Goal: Browse casually

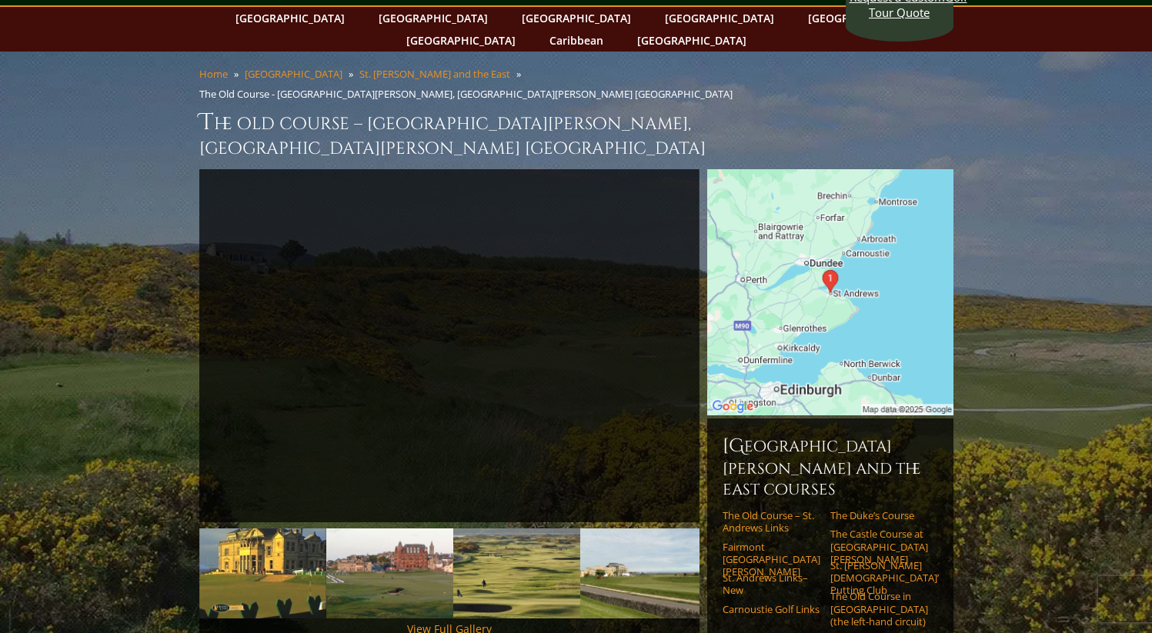
scroll to position [66, 0]
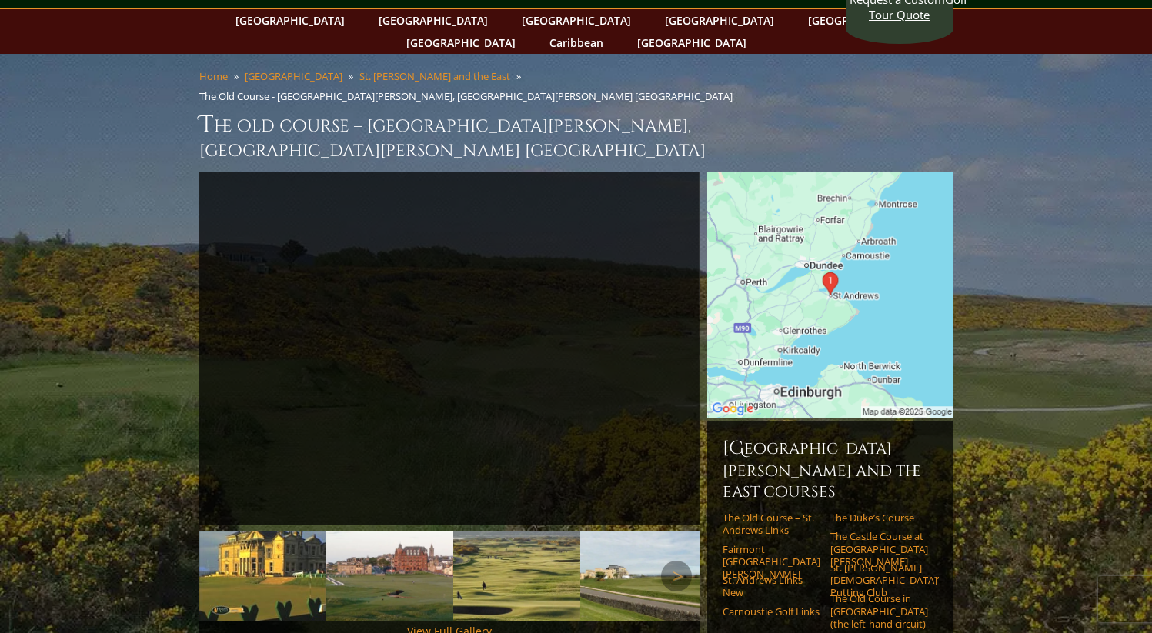
click at [371, 531] on img at bounding box center [389, 576] width 127 height 90
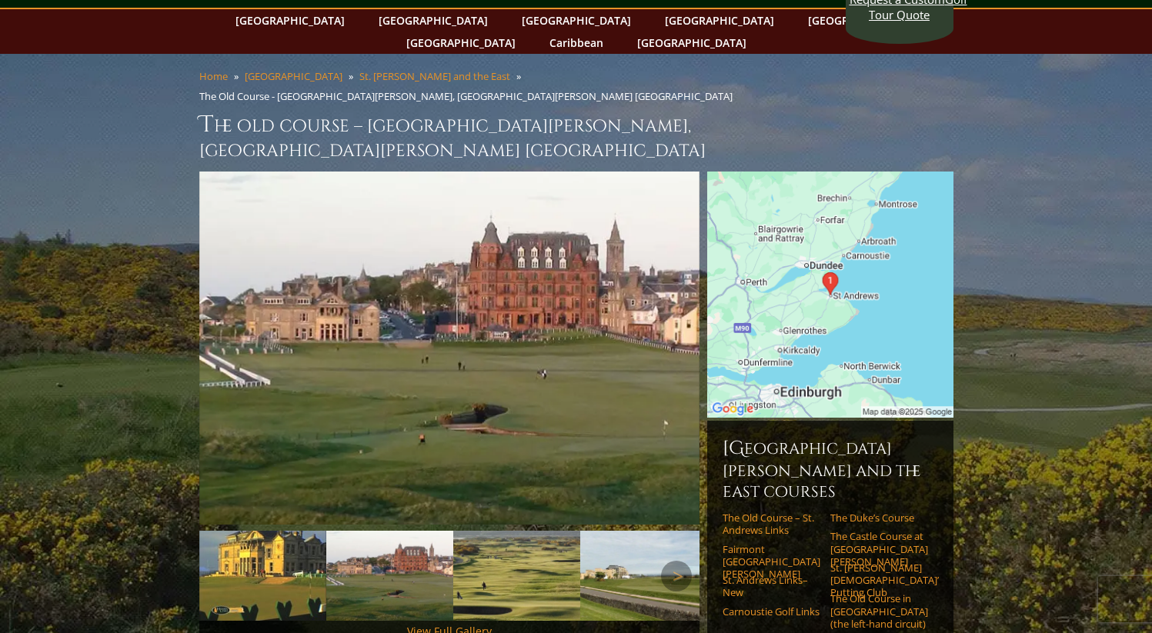
click at [482, 531] on img at bounding box center [516, 576] width 127 height 90
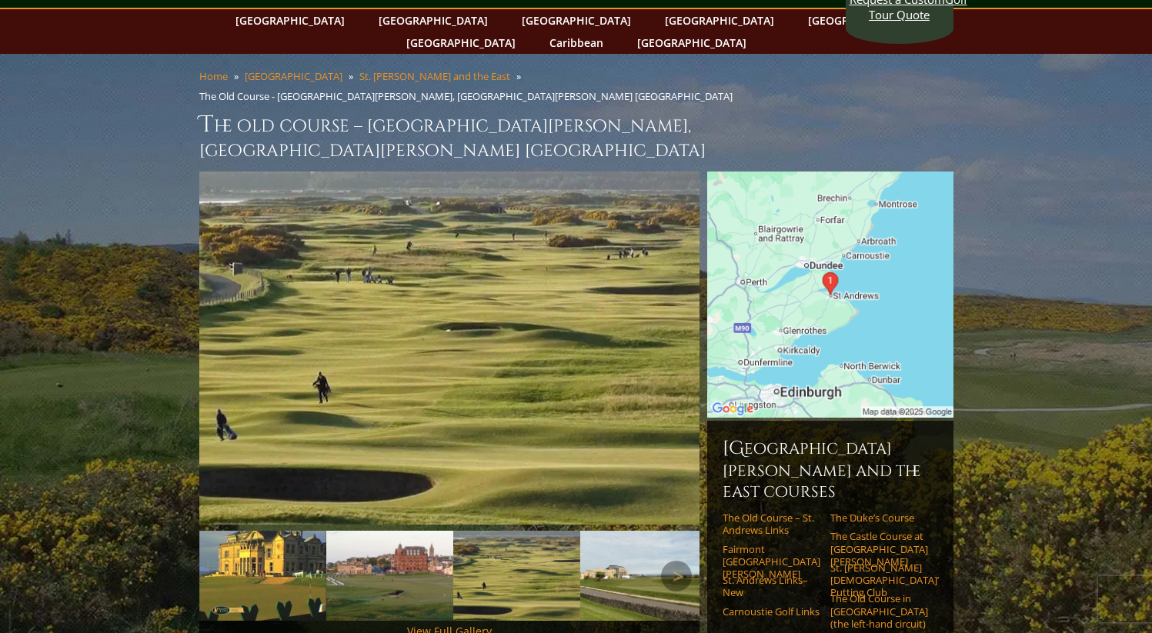
click at [557, 531] on img at bounding box center [516, 576] width 127 height 90
click at [560, 531] on img at bounding box center [516, 576] width 127 height 90
click at [560, 531] on img at bounding box center [643, 576] width 127 height 90
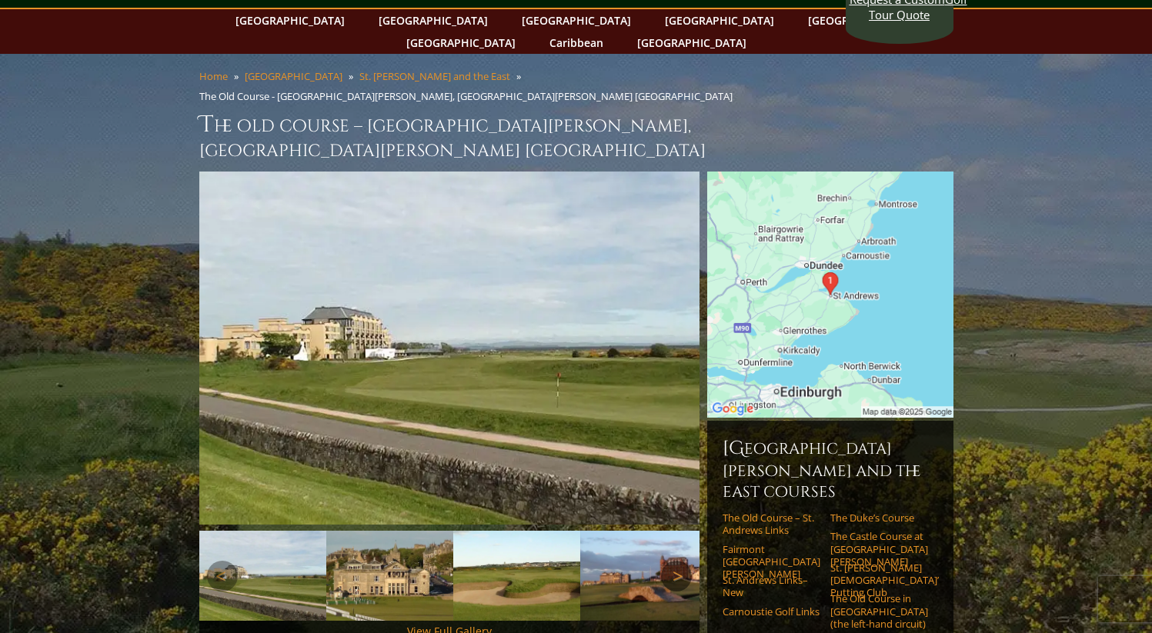
click at [560, 561] on link "Next" at bounding box center [676, 576] width 31 height 31
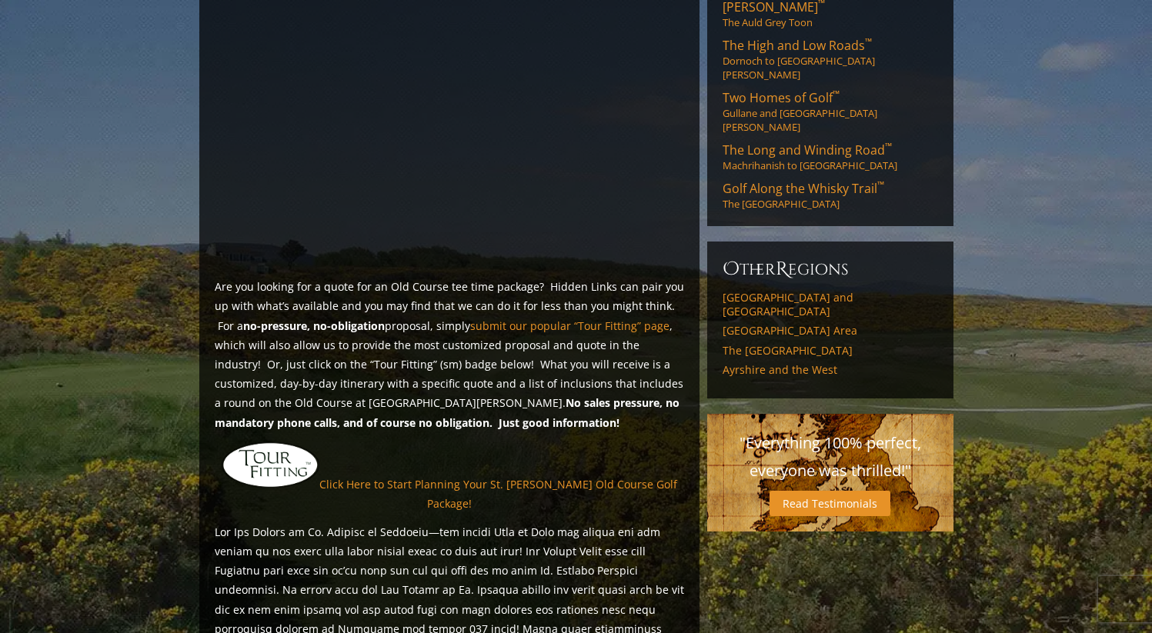
scroll to position [1023, 0]
